Goal: Navigation & Orientation: Understand site structure

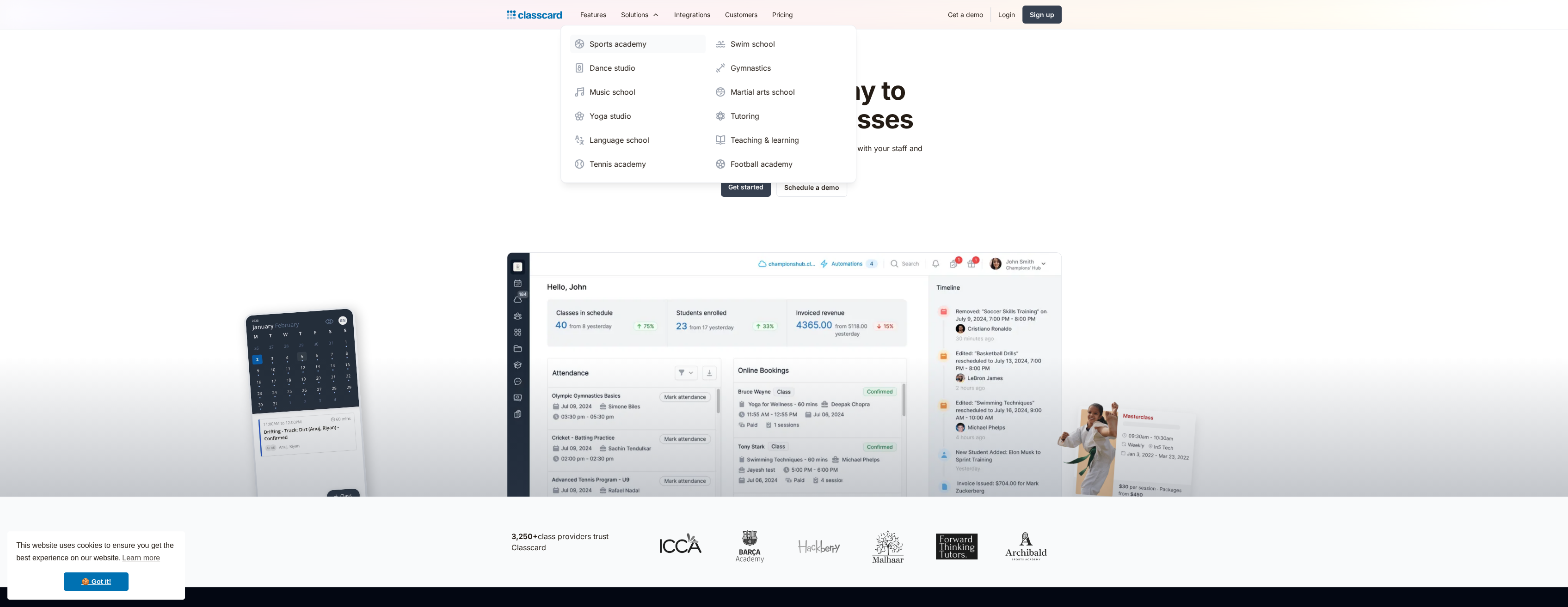
click at [624, 43] on div "Sports academy" at bounding box center [618, 44] width 57 height 11
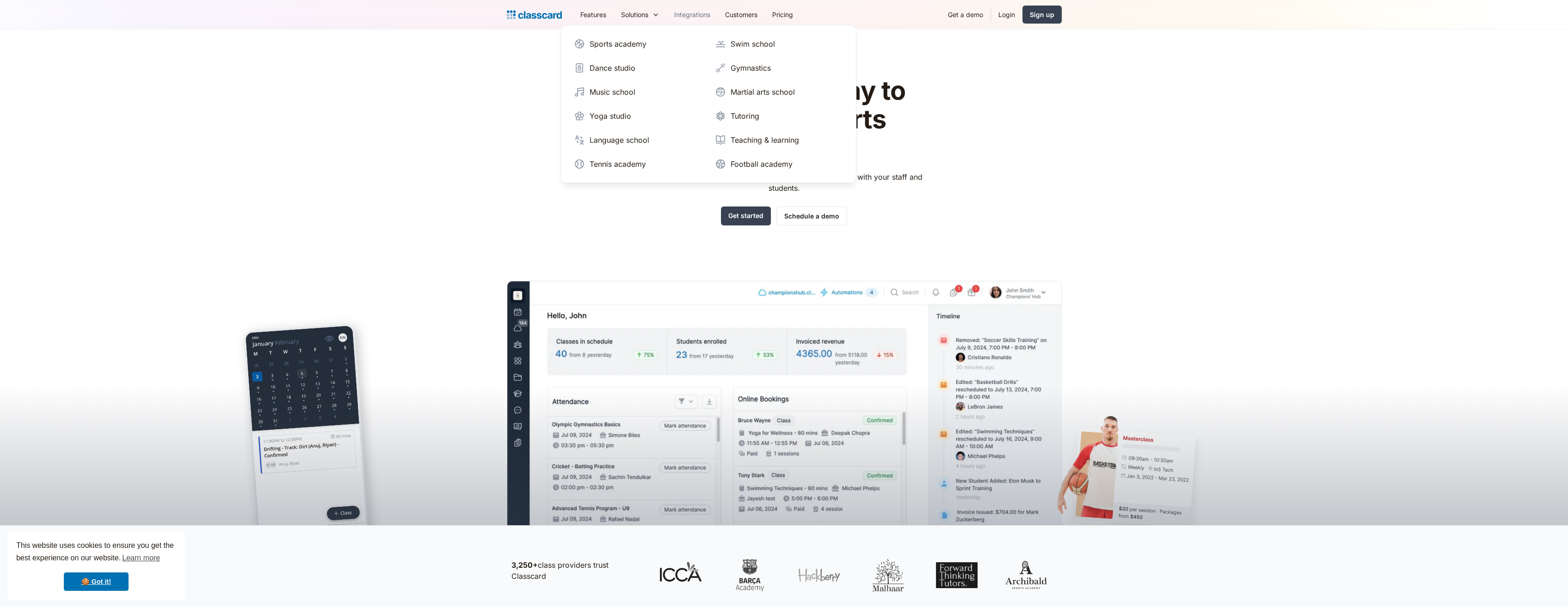
click at [710, 13] on link "Integrations" at bounding box center [692, 14] width 51 height 21
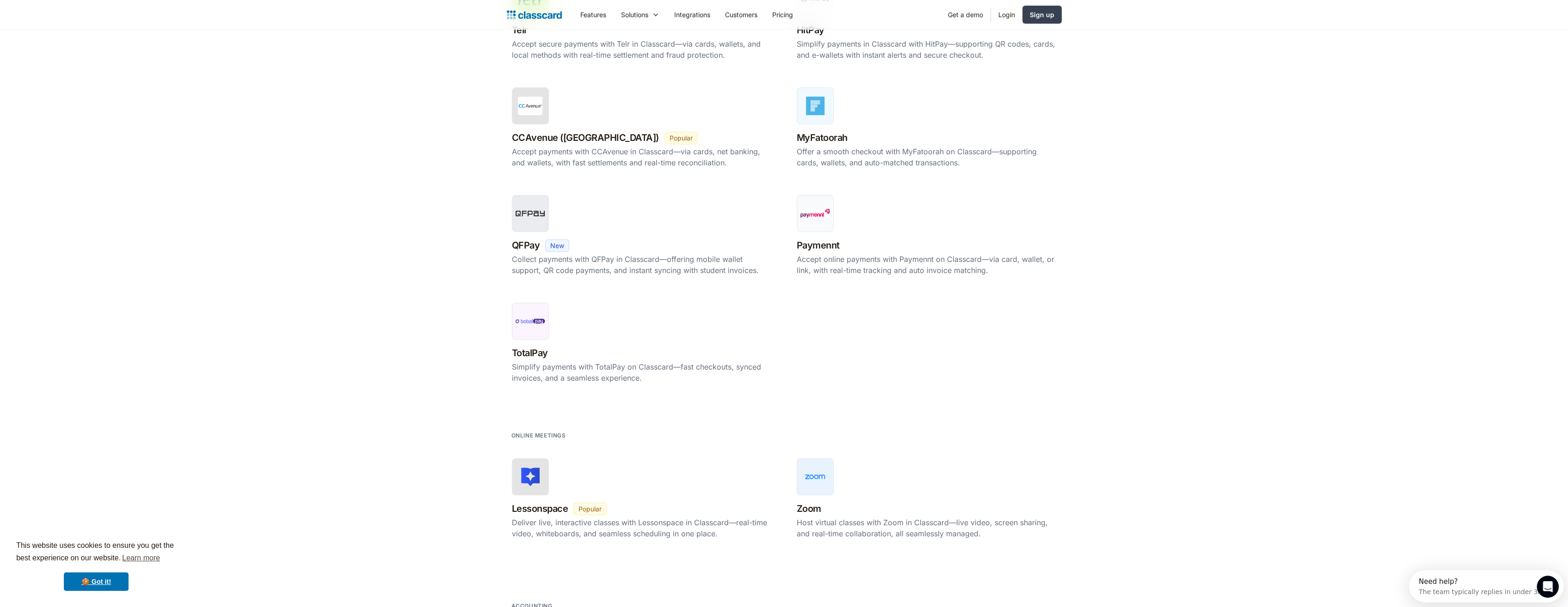
scroll to position [1017, 0]
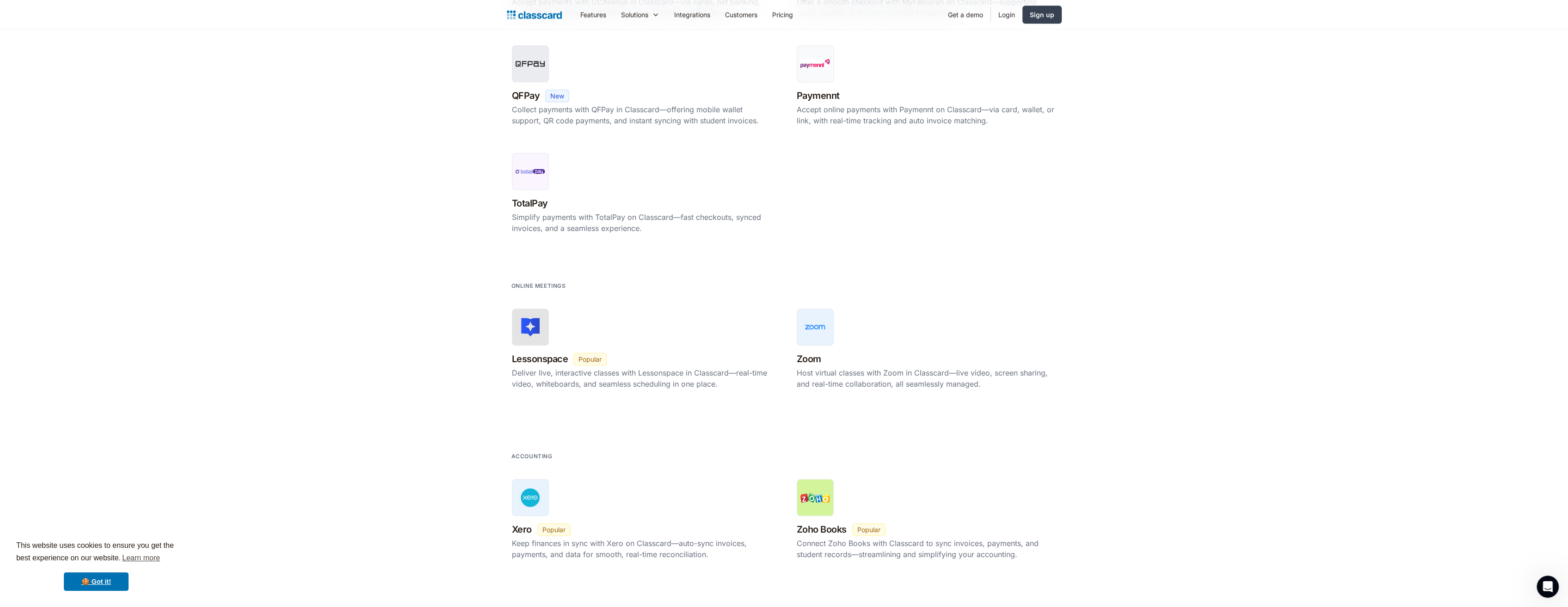
drag, startPoint x: 345, startPoint y: 310, endPoint x: 347, endPoint y: 299, distance: 11.2
click at [351, 302] on section "Online meetings Lessonspace New Beta Popular Deliver live, interactive classes …" at bounding box center [784, 355] width 1568 height 171
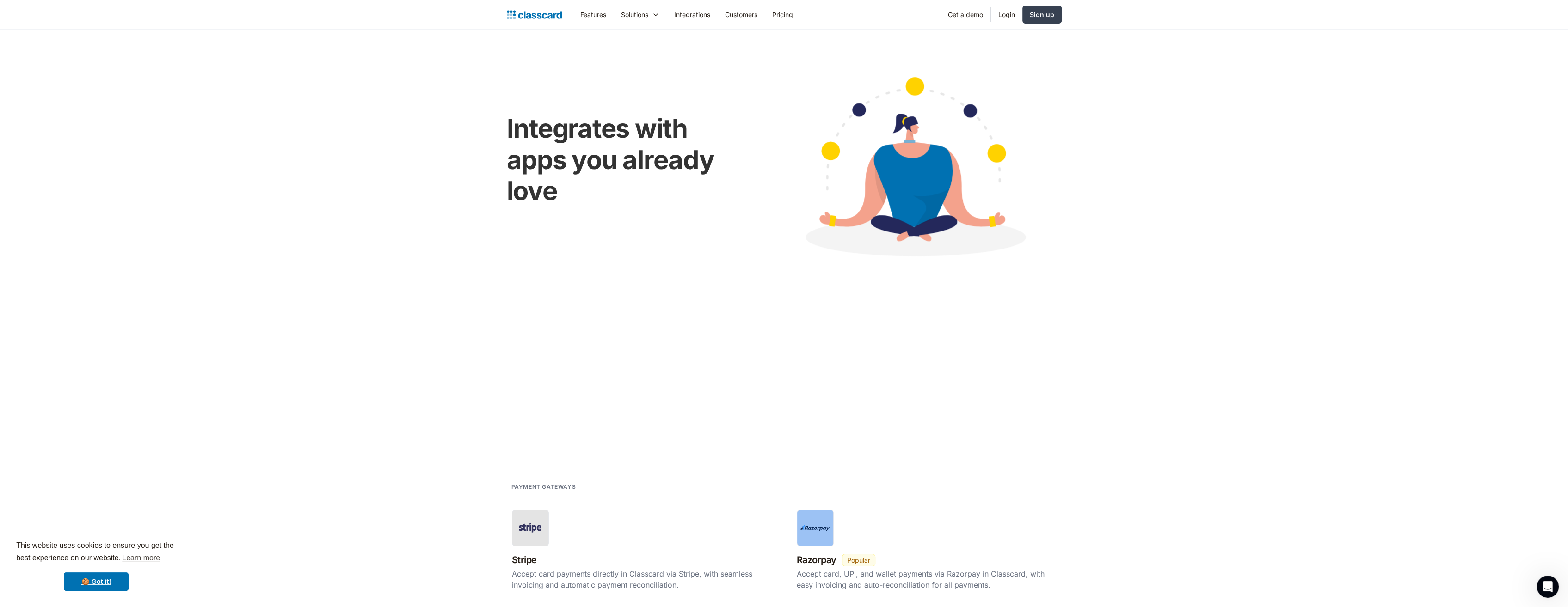
scroll to position [0, 0]
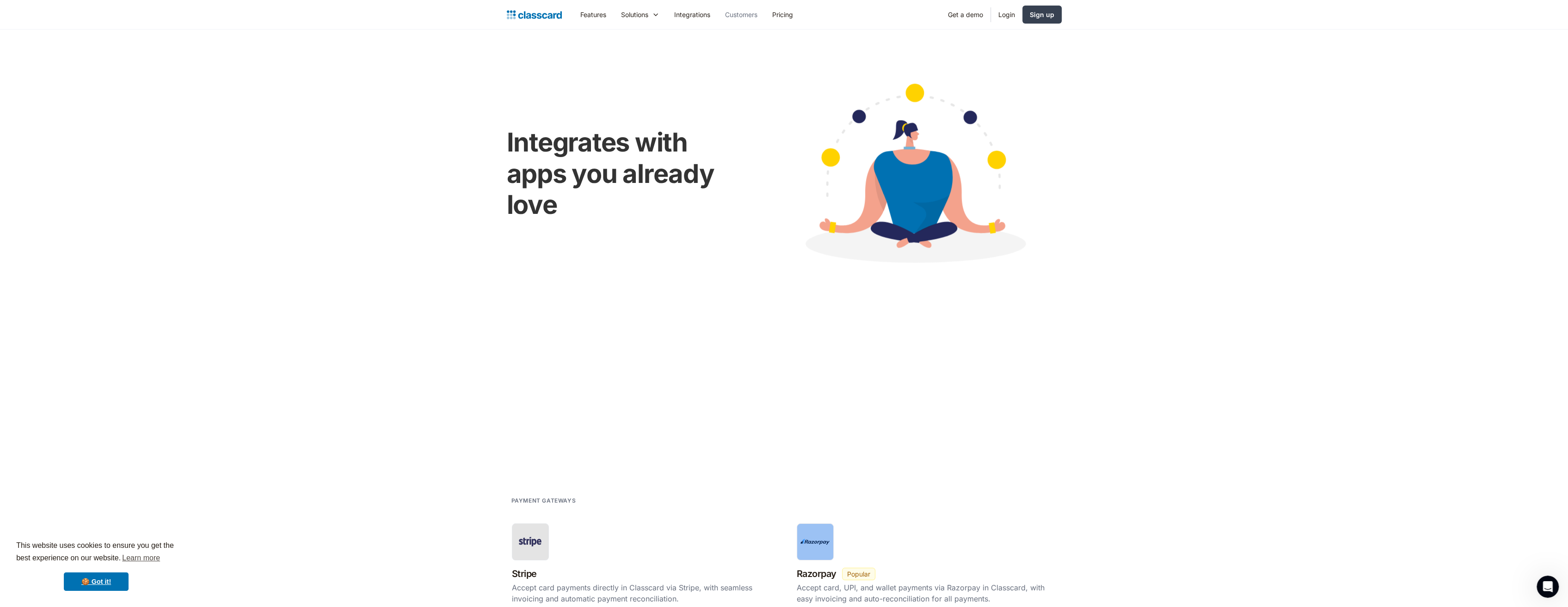
click at [734, 19] on link "Customers" at bounding box center [741, 14] width 47 height 21
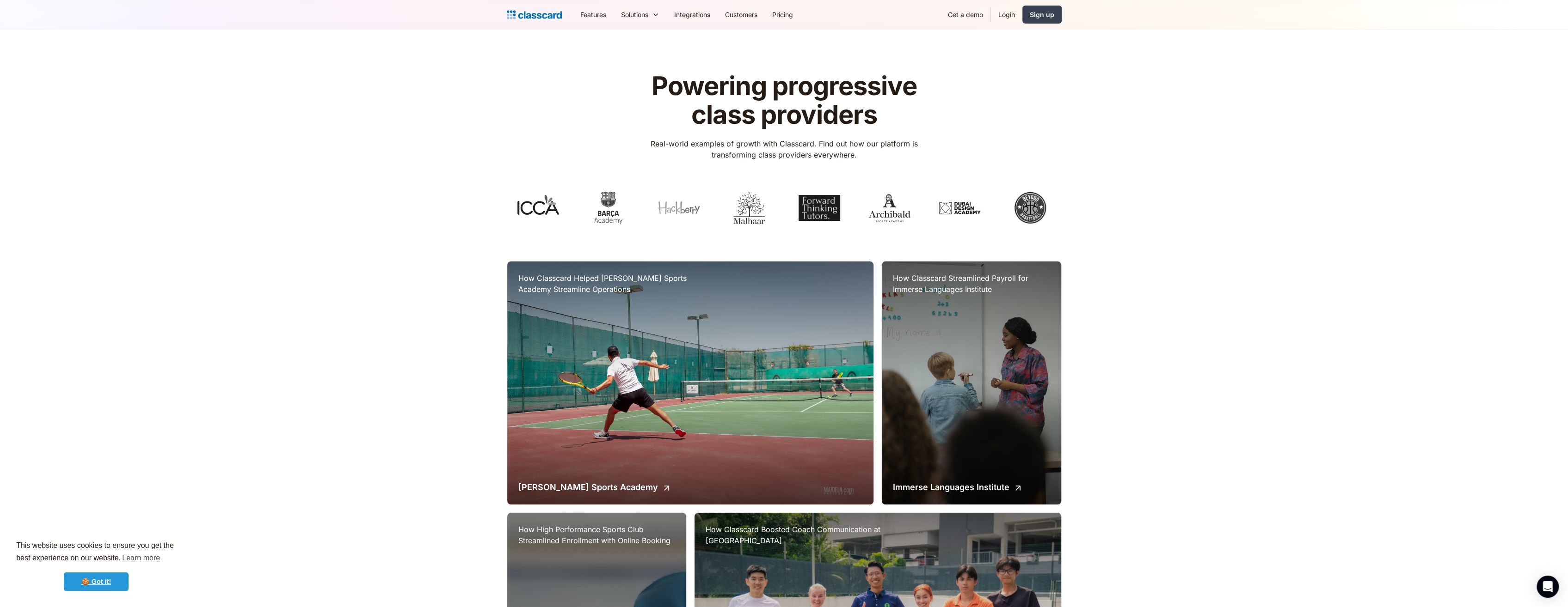
click at [120, 580] on link "🍪 Got it!" at bounding box center [96, 582] width 65 height 19
